Goal: Go to known website: Access a specific website the user already knows

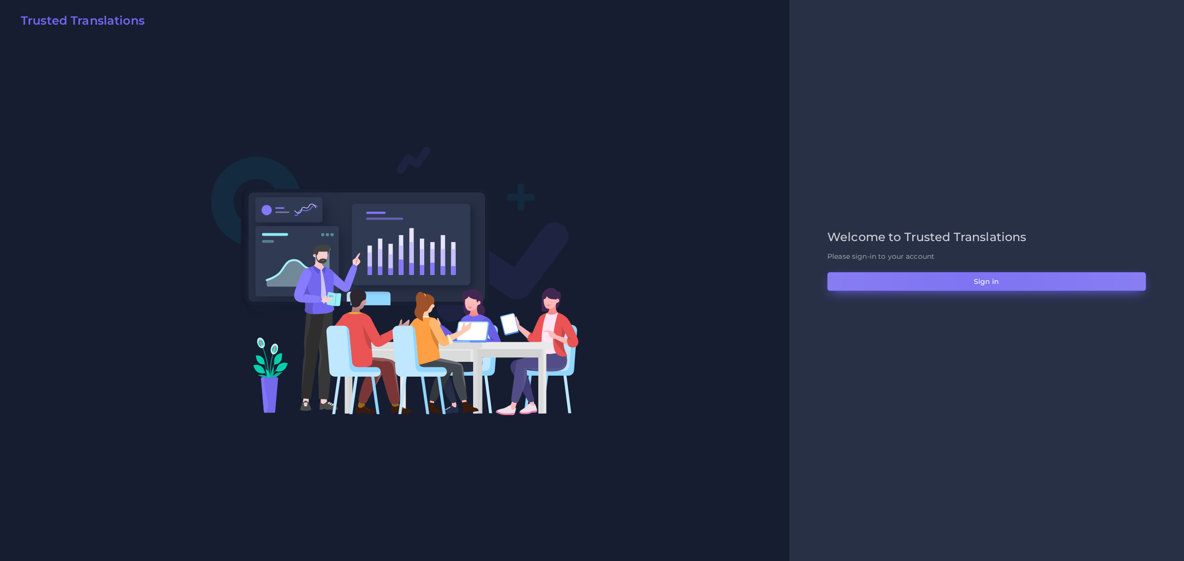
click at [977, 285] on button "Sign in" at bounding box center [986, 281] width 319 height 19
